Goal: Information Seeking & Learning: Understand process/instructions

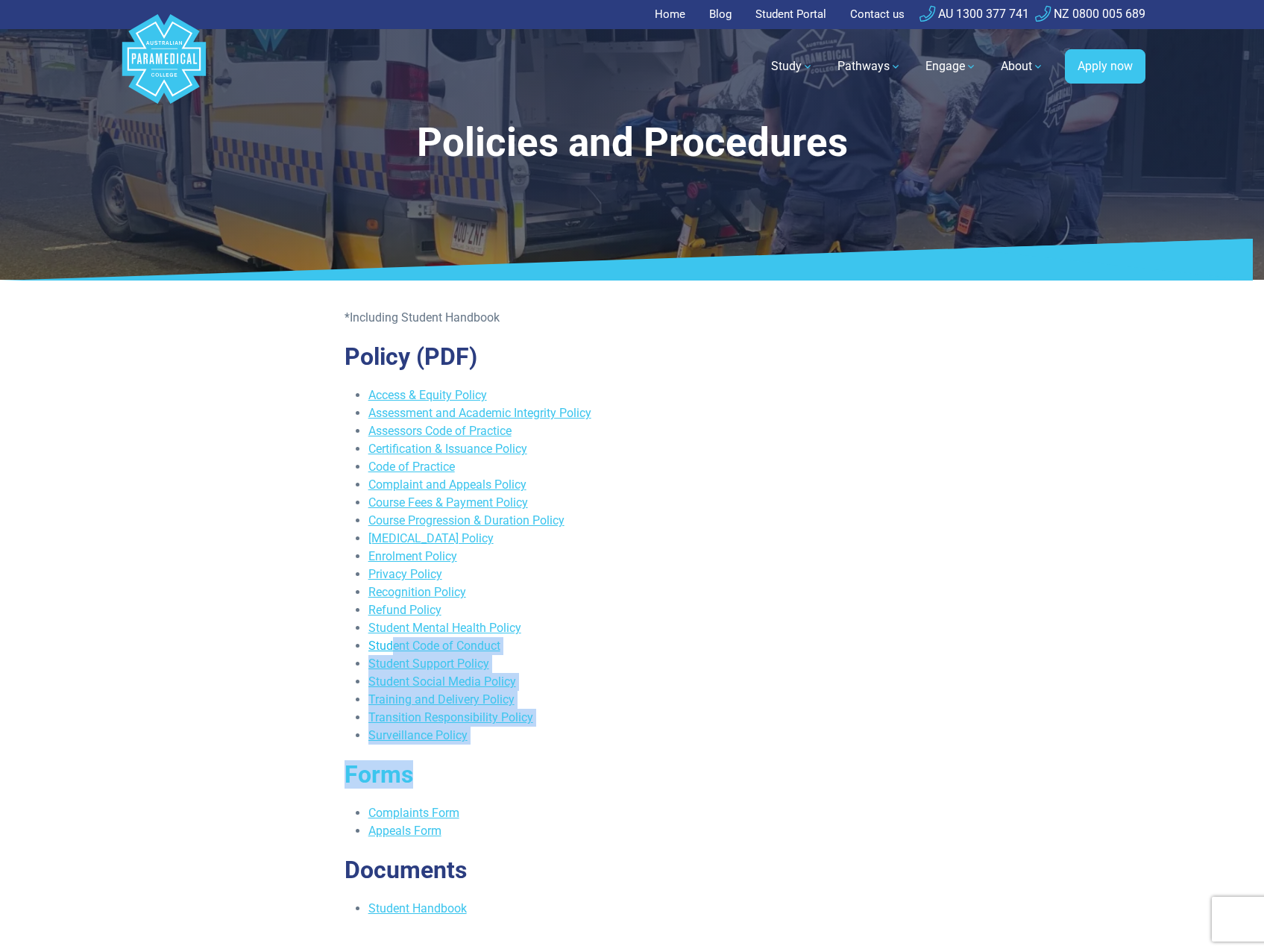
drag, startPoint x: 519, startPoint y: 745, endPoint x: 392, endPoint y: 646, distance: 161.0
click at [392, 646] on div "*Including Student Handbook Policy (PDF) Access & Equity Policy Assessment and …" at bounding box center [632, 621] width 593 height 625
drag, startPoint x: 392, startPoint y: 646, endPoint x: 541, endPoint y: 739, distance: 175.6
click at [541, 738] on li "Surveillance Policy" at bounding box center [644, 735] width 551 height 18
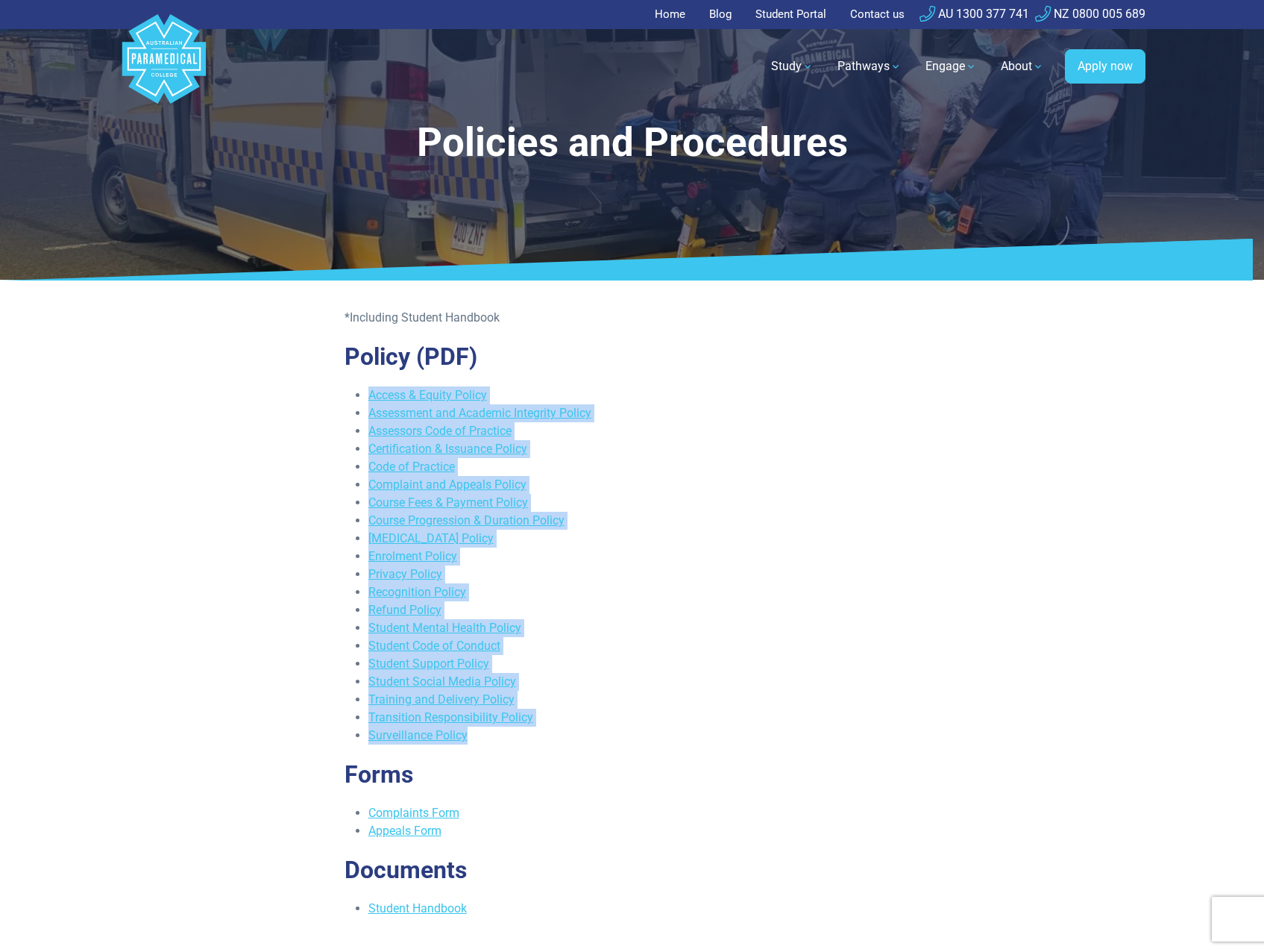
drag, startPoint x: 483, startPoint y: 735, endPoint x: 371, endPoint y: 398, distance: 355.1
click at [371, 398] on ul "Access & Equity Policy Assessment and Academic Integrity Policy Assessors Code …" at bounding box center [632, 565] width 576 height 358
copy ul "Access & Equity Policy Assessment and Academic Integrity Policy Assessors Code …"
click at [392, 465] on link "Code of Practice" at bounding box center [411, 466] width 86 height 14
click at [261, 451] on div "*Including Student Handbook Policy (PDF) Access & Equity Policy Assessment and …" at bounding box center [632, 621] width 891 height 625
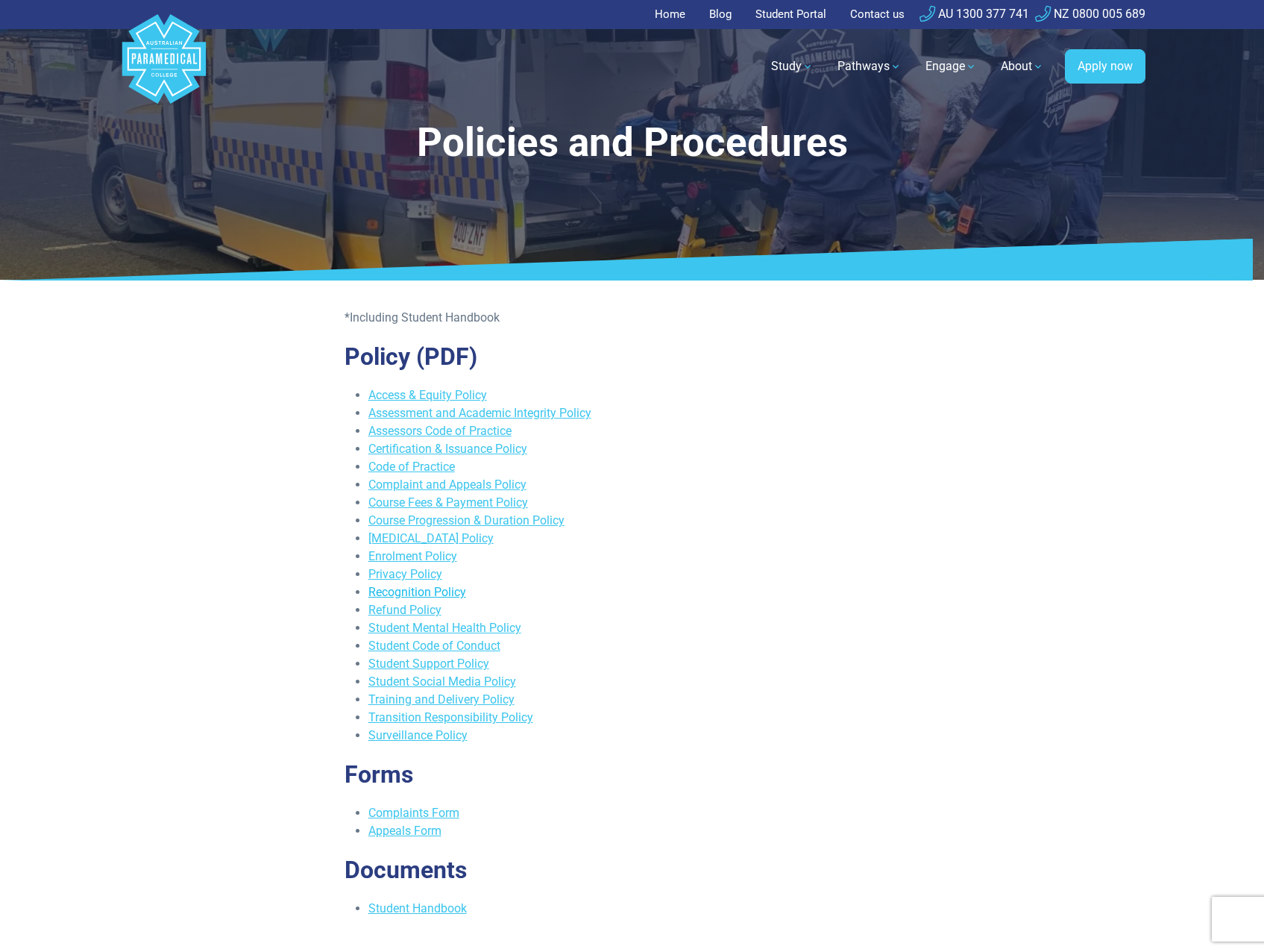
click at [419, 588] on link "Recognition Policy" at bounding box center [417, 592] width 97 height 14
